Goal: Task Accomplishment & Management: Manage account settings

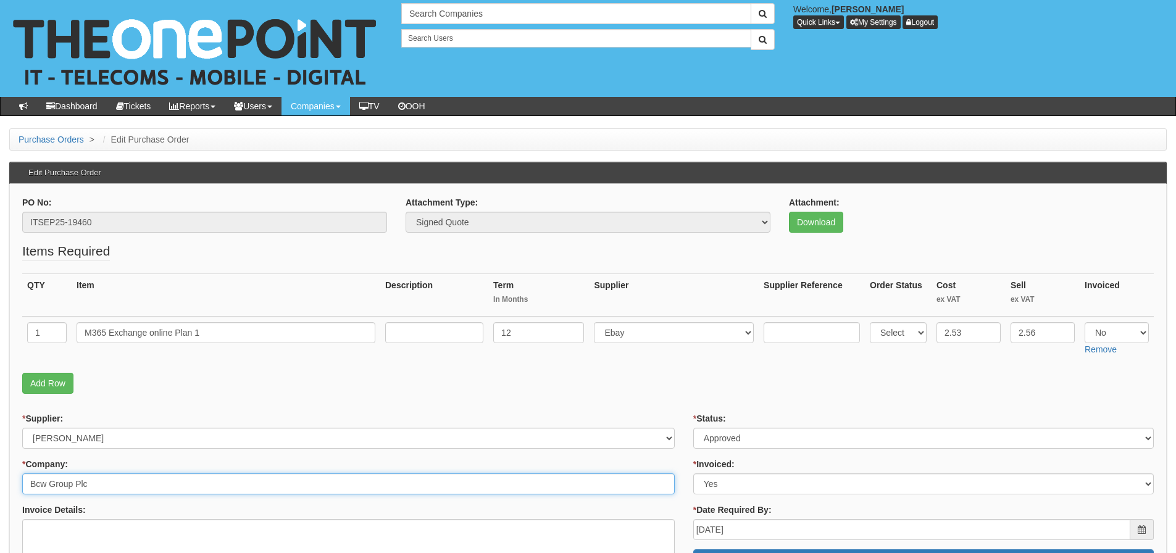
drag, startPoint x: 142, startPoint y: 480, endPoint x: 0, endPoint y: 484, distance: 142.0
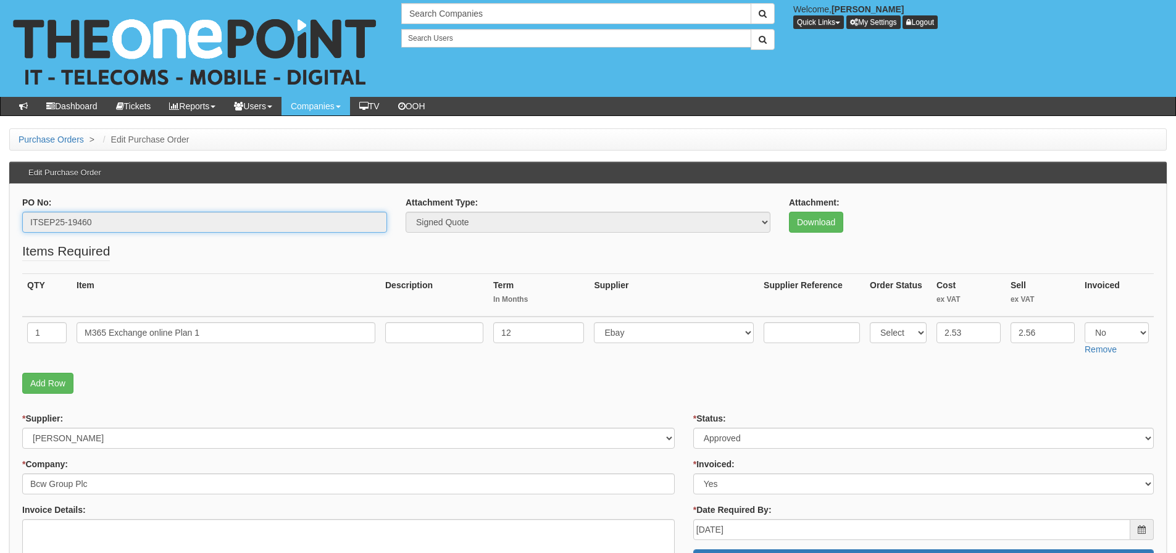
drag, startPoint x: 141, startPoint y: 217, endPoint x: 33, endPoint y: 209, distance: 108.3
click at [21, 221] on div "PO No: ITSEP25-19460" at bounding box center [204, 219] width 383 height 46
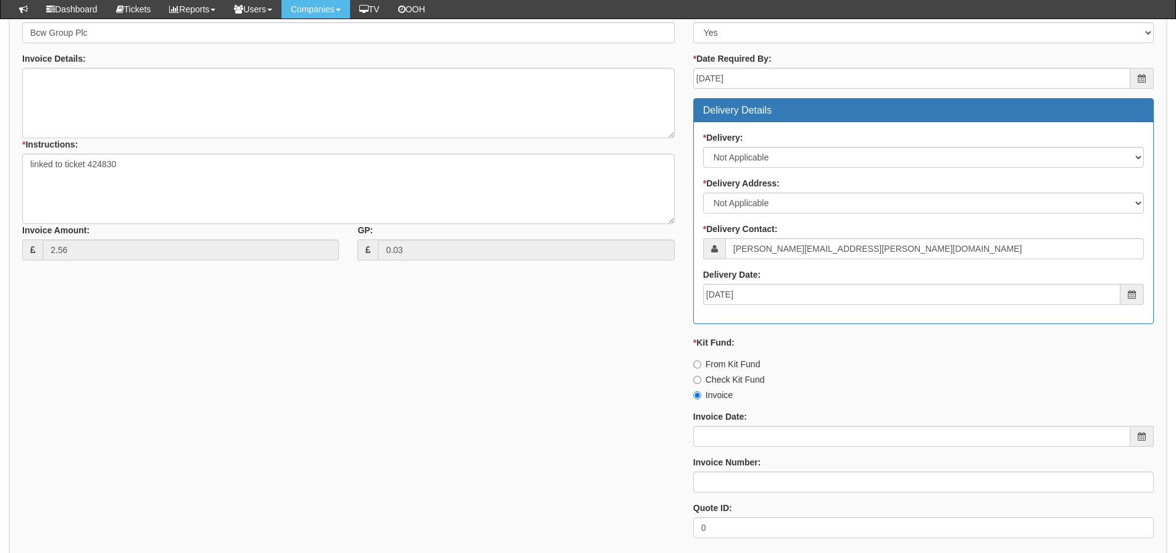
scroll to position [602, 0]
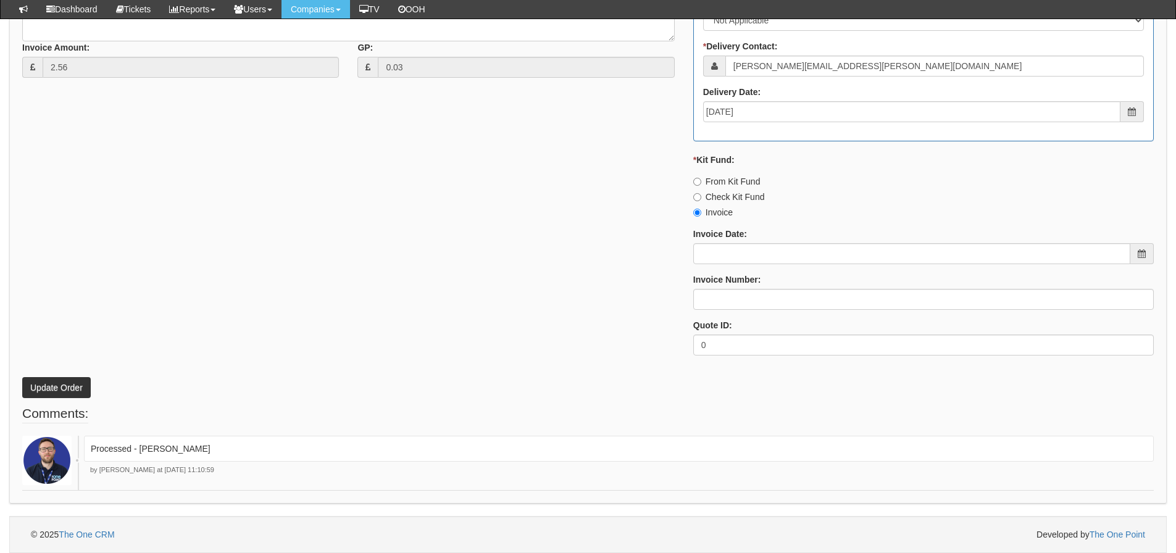
click at [572, 327] on div "* Supplier: Select 123 REG.co.uk 1Password 3 4Gon AA Jones Electric Ltd Abzorb …" at bounding box center [588, 71] width 1150 height 587
drag, startPoint x: 194, startPoint y: 447, endPoint x: 139, endPoint y: 453, distance: 55.2
click at [139, 453] on p "Processed - Ingram" at bounding box center [619, 449] width 1056 height 12
copy p "[PERSON_NAME]"
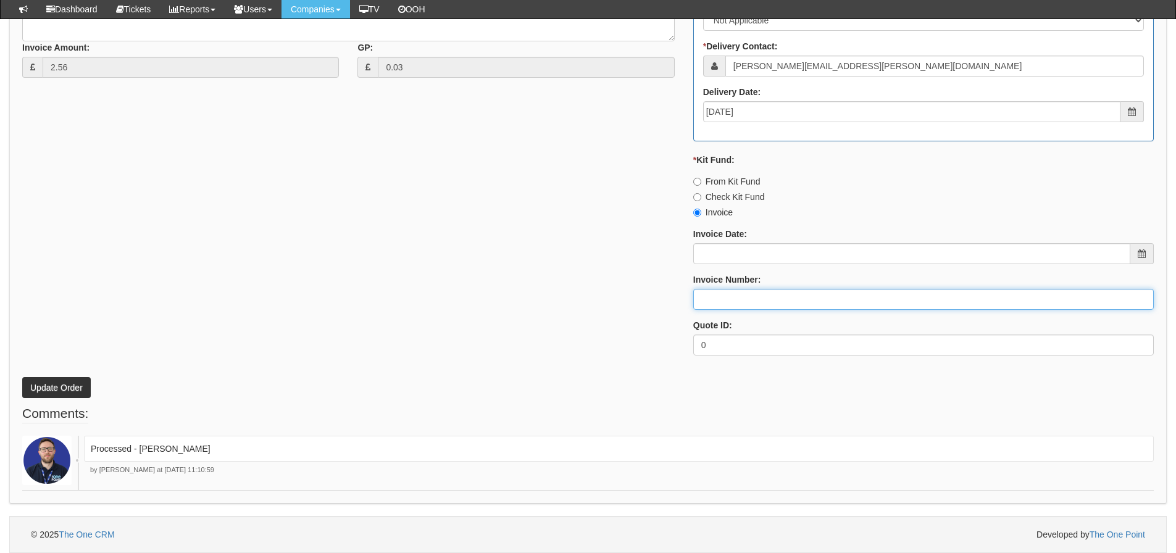
click at [750, 297] on input "Invoice Number:" at bounding box center [923, 299] width 460 height 21
paste input "[PERSON_NAME]"
type input "[PERSON_NAME]"
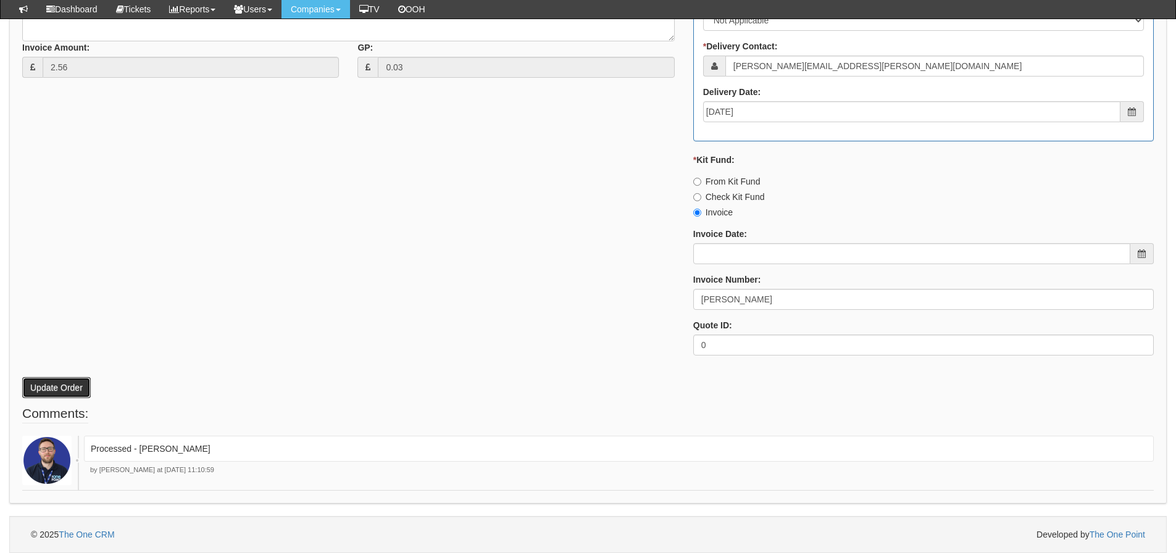
click at [59, 391] on button "Update Order" at bounding box center [56, 387] width 69 height 21
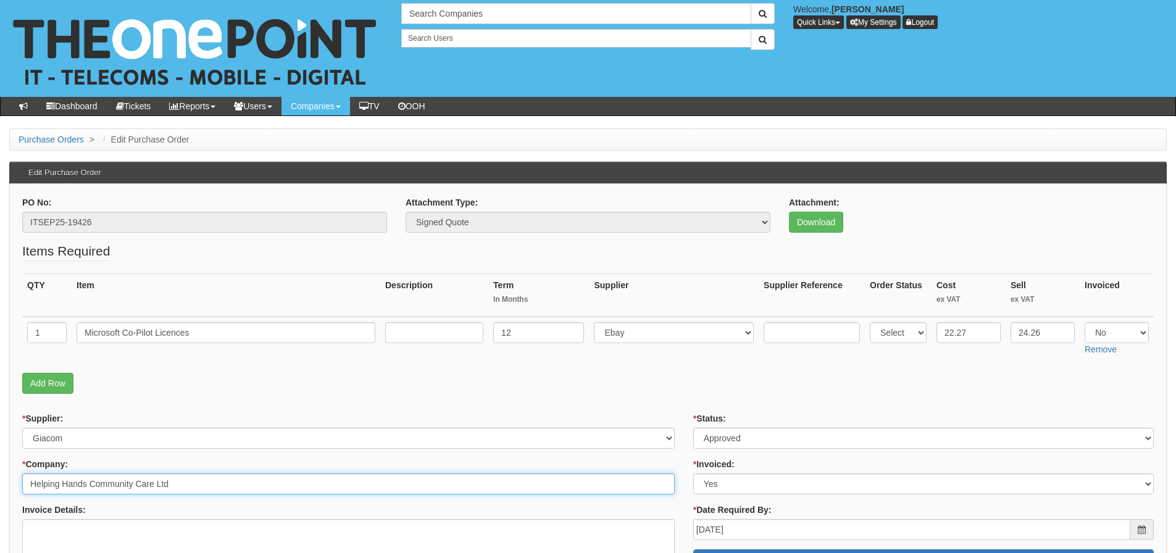
drag, startPoint x: 214, startPoint y: 487, endPoint x: 1, endPoint y: 481, distance: 213.0
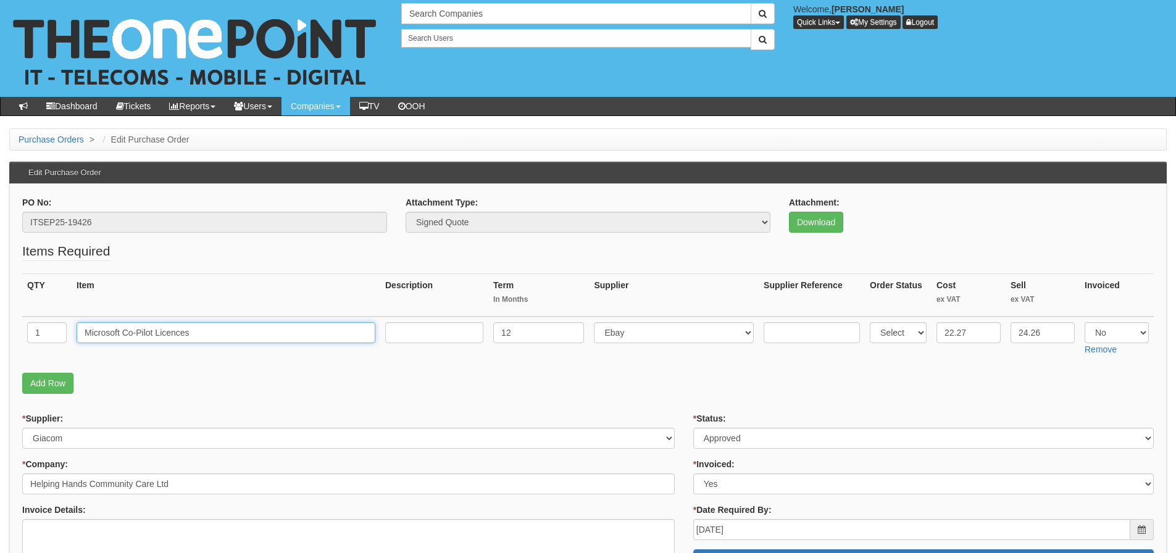
click at [208, 332] on input "Microsoft Co-Pilot Licences" at bounding box center [226, 332] width 299 height 21
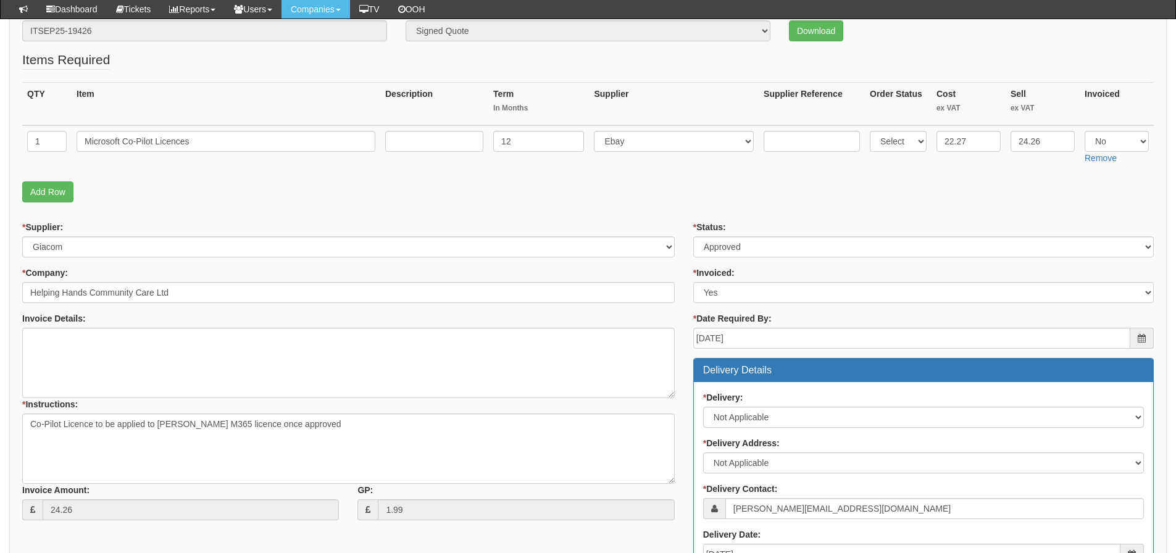
scroll to position [47, 0]
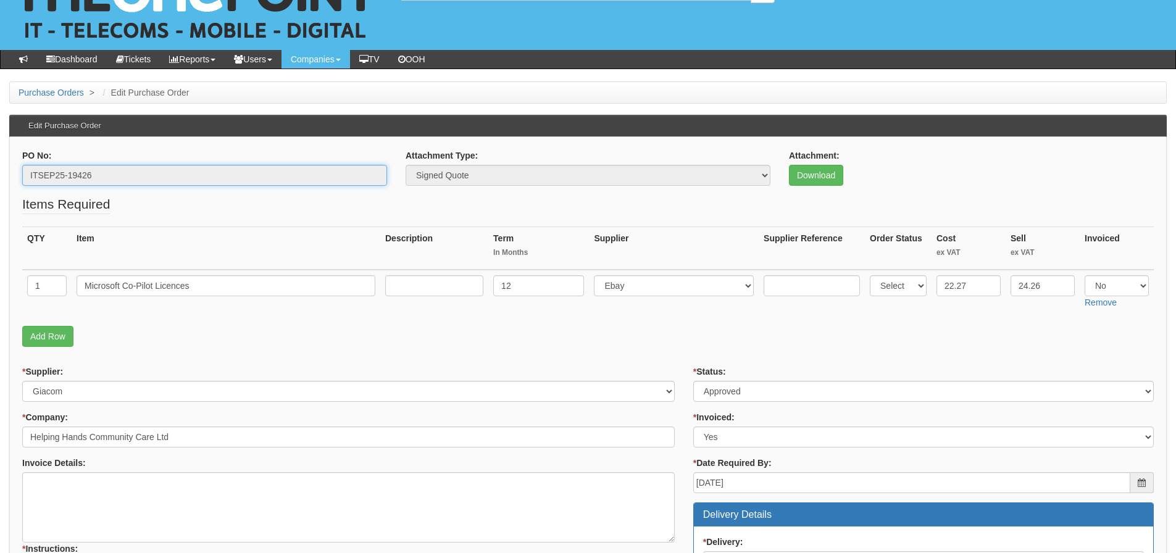
drag, startPoint x: 148, startPoint y: 179, endPoint x: 0, endPoint y: 198, distance: 149.3
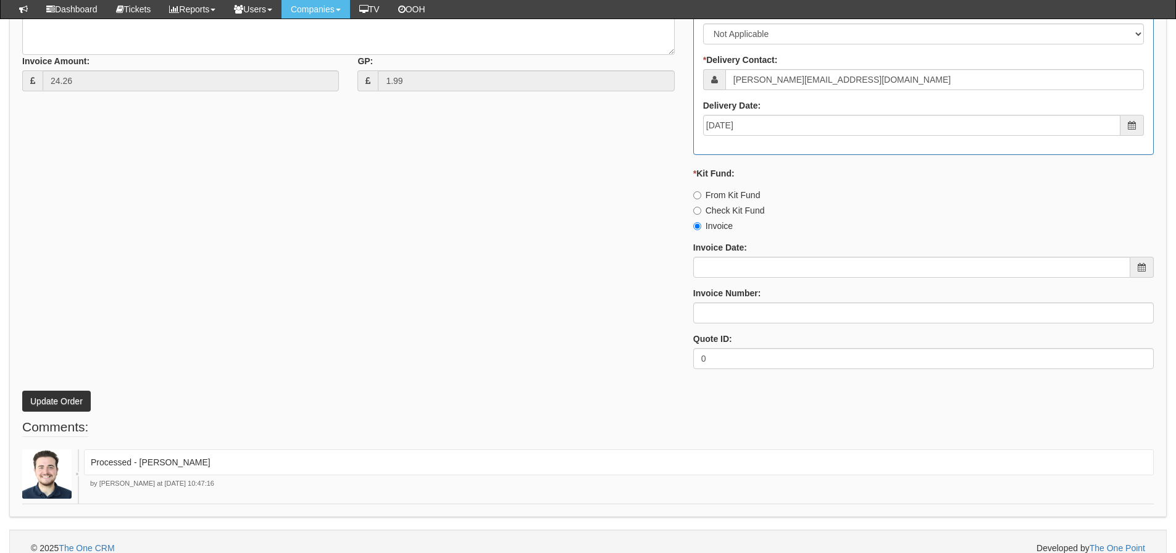
scroll to position [602, 0]
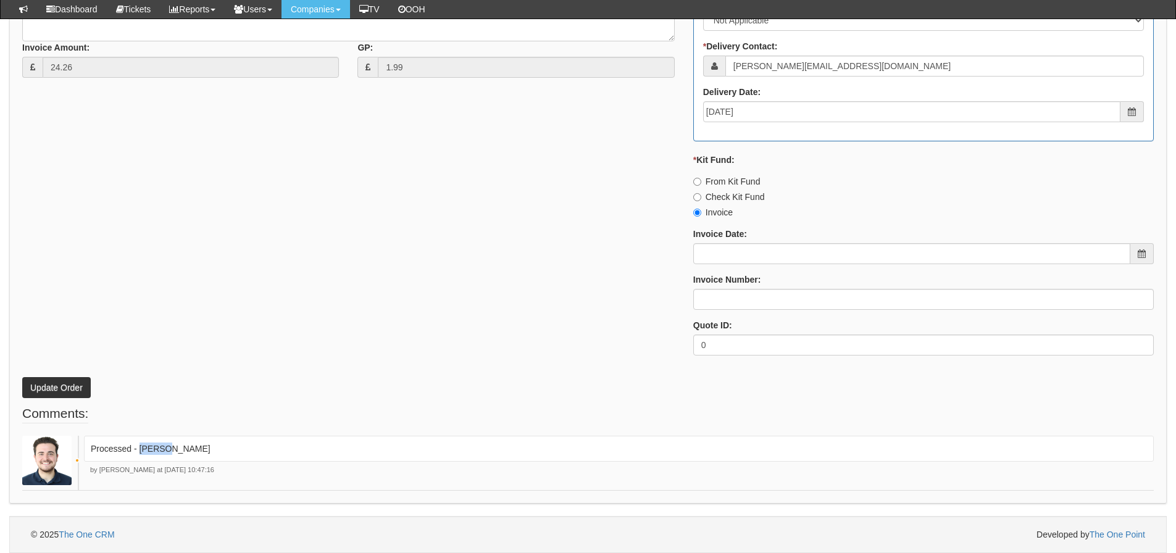
drag, startPoint x: 178, startPoint y: 446, endPoint x: 140, endPoint y: 459, distance: 39.6
click at [140, 459] on div "Processed - Ingram" at bounding box center [619, 449] width 1070 height 26
copy p "[PERSON_NAME]"
click at [815, 276] on div "Invoice Number:" at bounding box center [923, 291] width 460 height 36
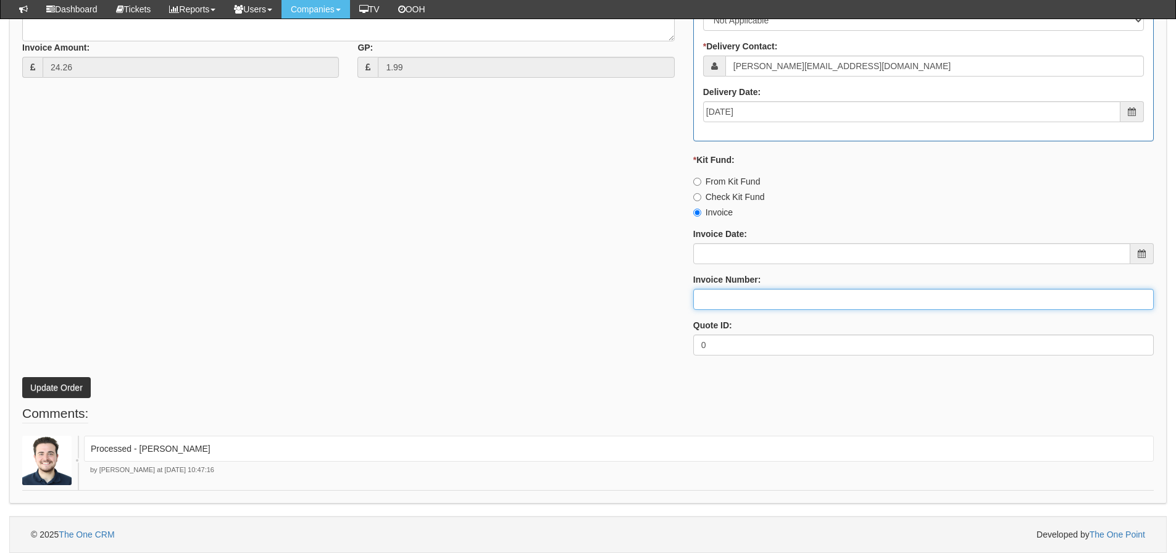
click at [804, 299] on input "Invoice Number:" at bounding box center [923, 299] width 460 height 21
paste input "[PERSON_NAME]"
type input "[PERSON_NAME]"
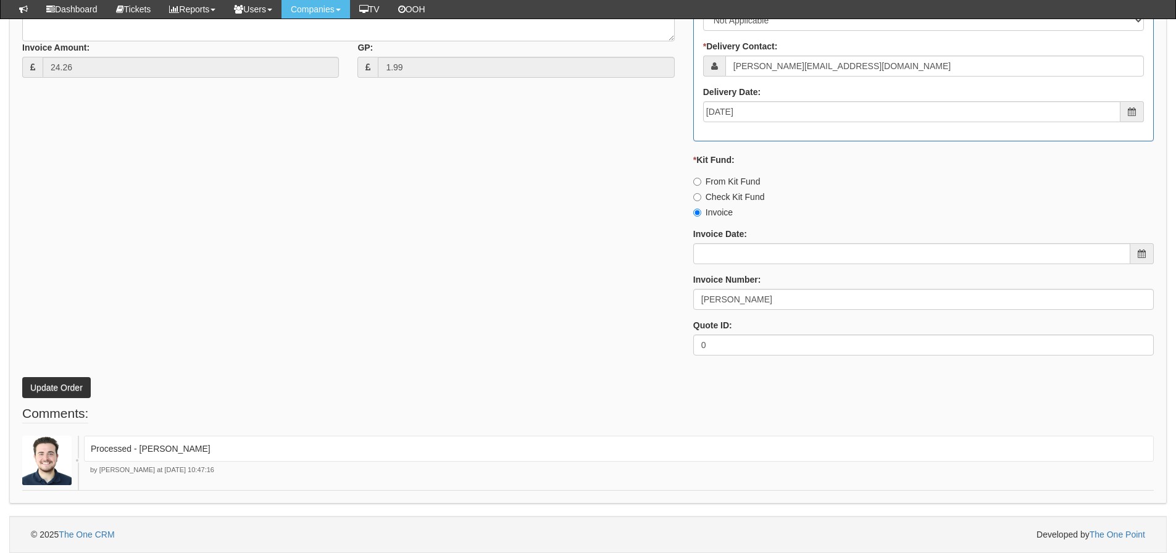
drag, startPoint x: 568, startPoint y: 294, endPoint x: 368, endPoint y: 358, distance: 210.6
click at [567, 294] on div "* Supplier: Select 123 REG.co.uk 1Password 3 4Gon AA Jones Electric Ltd Abzorb …" at bounding box center [588, 71] width 1150 height 587
click at [78, 383] on button "Update Order" at bounding box center [56, 387] width 69 height 21
